Goal: Information Seeking & Learning: Check status

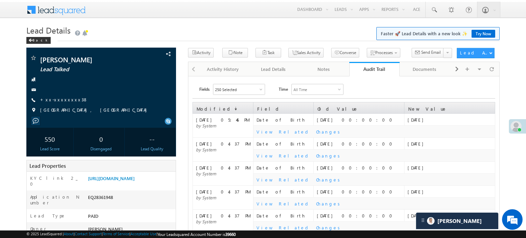
scroll to position [3313, 0]
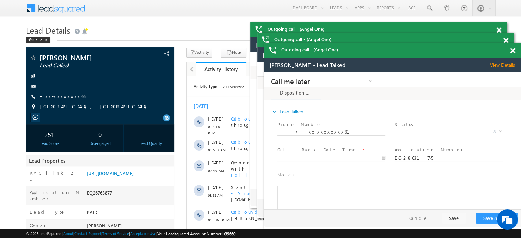
scroll to position [3440, 0]
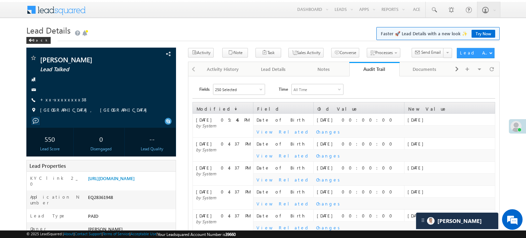
scroll to position [3404, 0]
